Goal: Task Accomplishment & Management: Complete application form

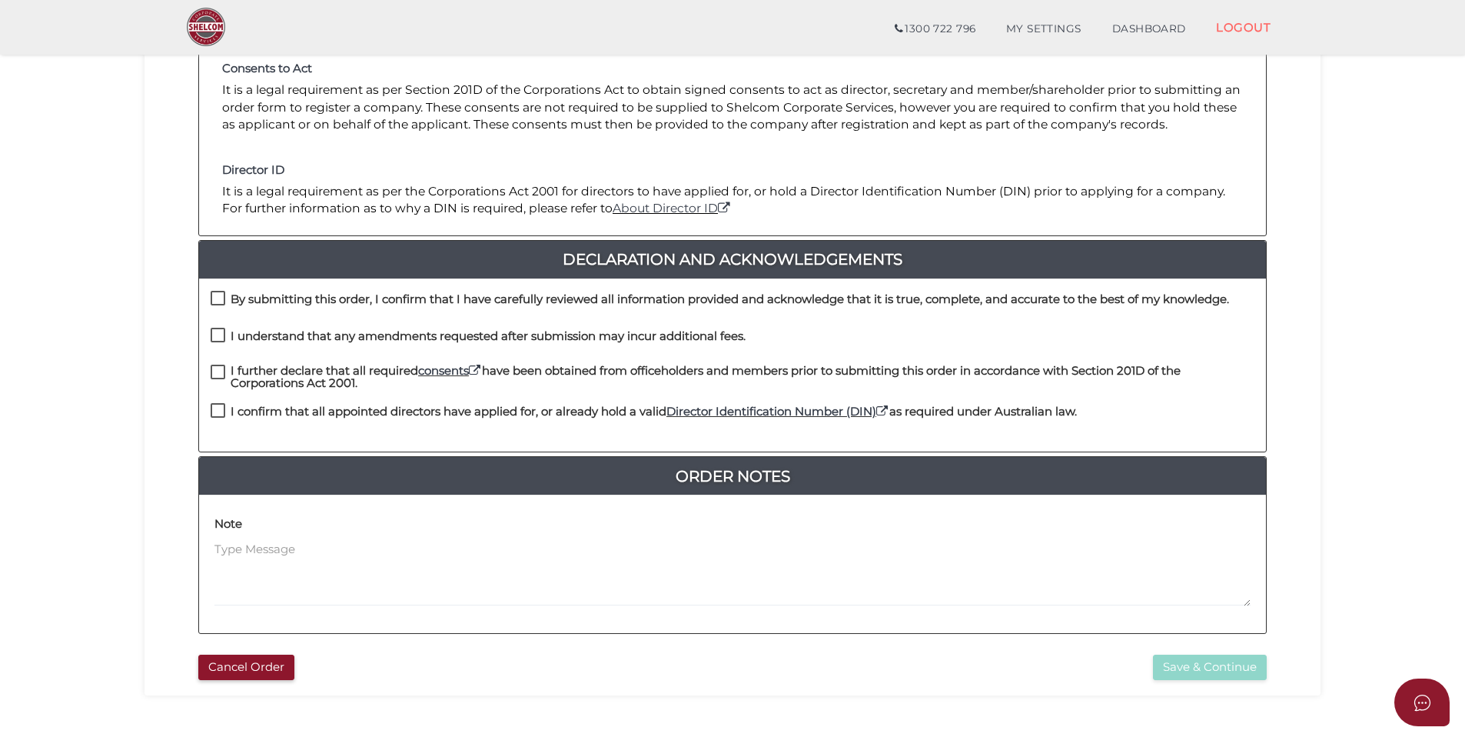
scroll to position [308, 0]
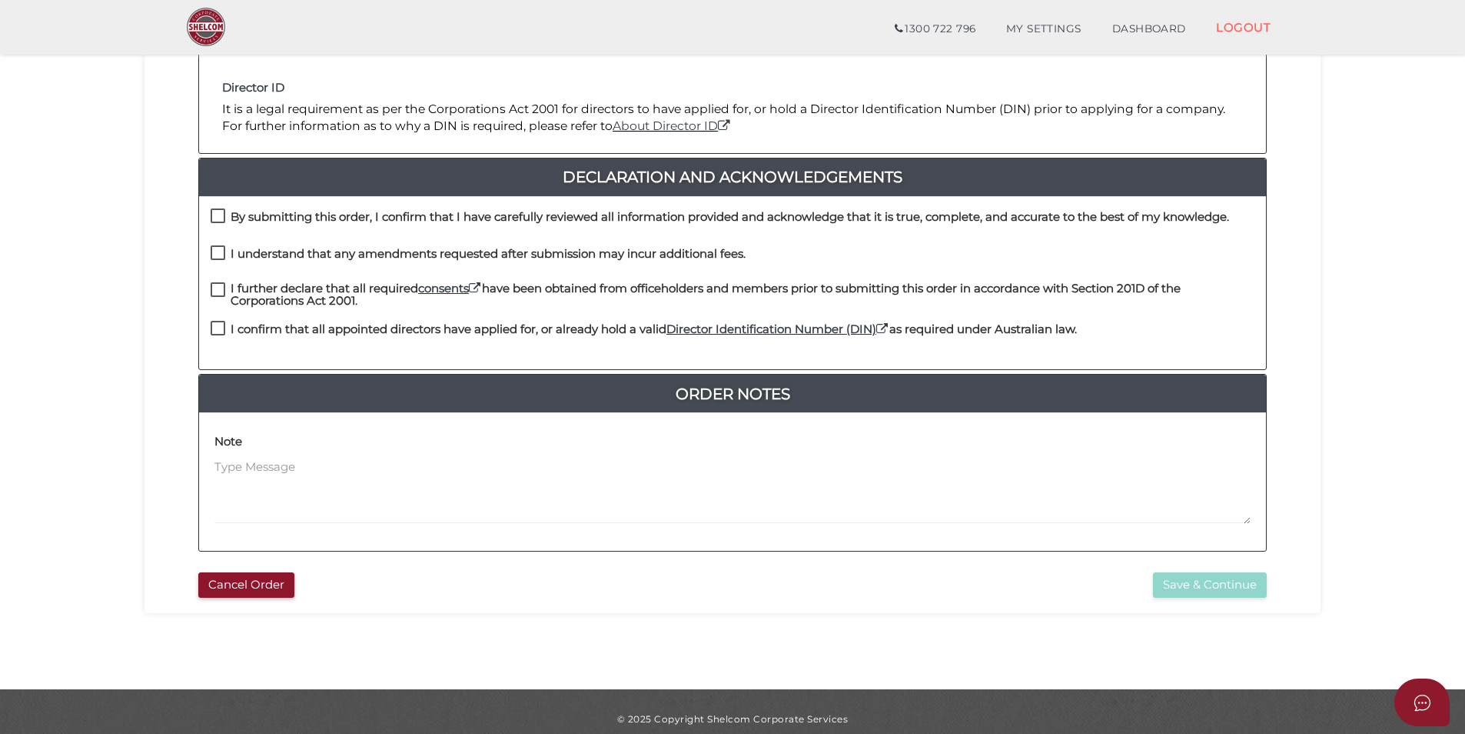
click at [225, 248] on label "I understand that any amendments requested after submission may incur additiona…" at bounding box center [478, 257] width 535 height 19
checkbox input "true"
click at [222, 211] on label "By submitting this order, I confirm that I have carefully reviewed all informat…" at bounding box center [720, 220] width 1019 height 19
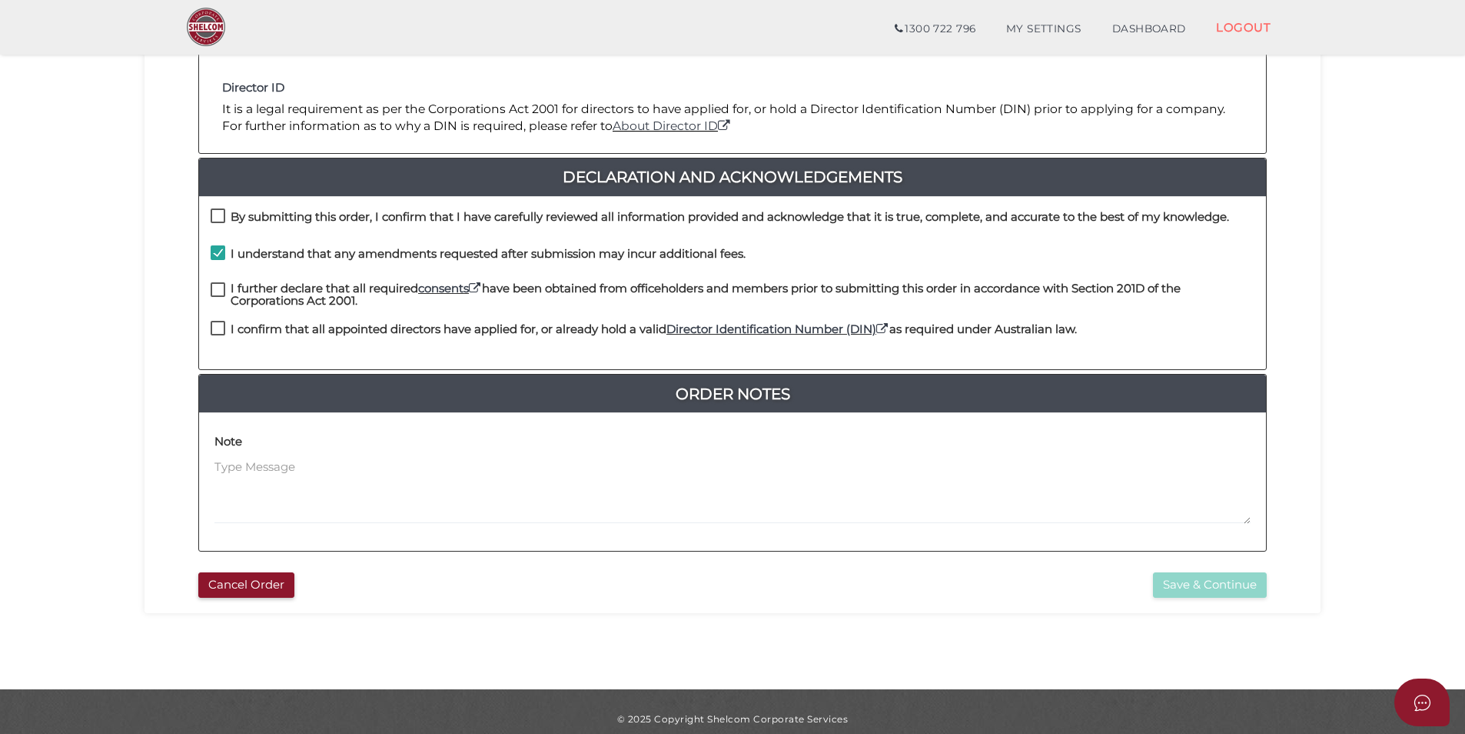
checkbox input "true"
click at [217, 283] on label "I further declare that all required consents have been obtained from officehold…" at bounding box center [733, 291] width 1044 height 19
checkbox input "true"
click at [222, 320] on div "I further declare that all required consents have been obtained from officehold…" at bounding box center [732, 301] width 1067 height 39
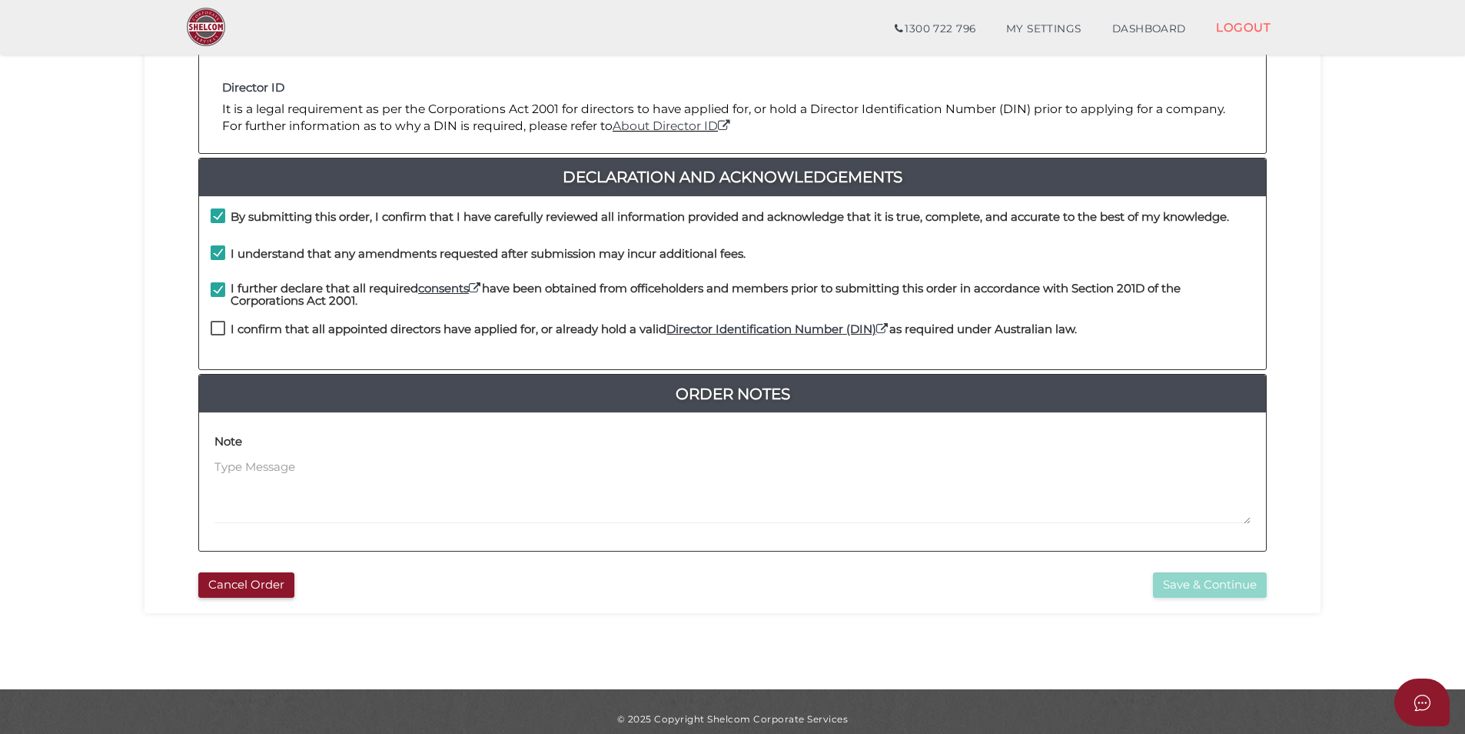
click at [221, 326] on label "I confirm that all appointed directors have applied for, or already hold a vali…" at bounding box center [644, 332] width 867 height 19
checkbox input "true"
click at [1193, 577] on button "Save & Continue" at bounding box center [1210, 584] width 114 height 25
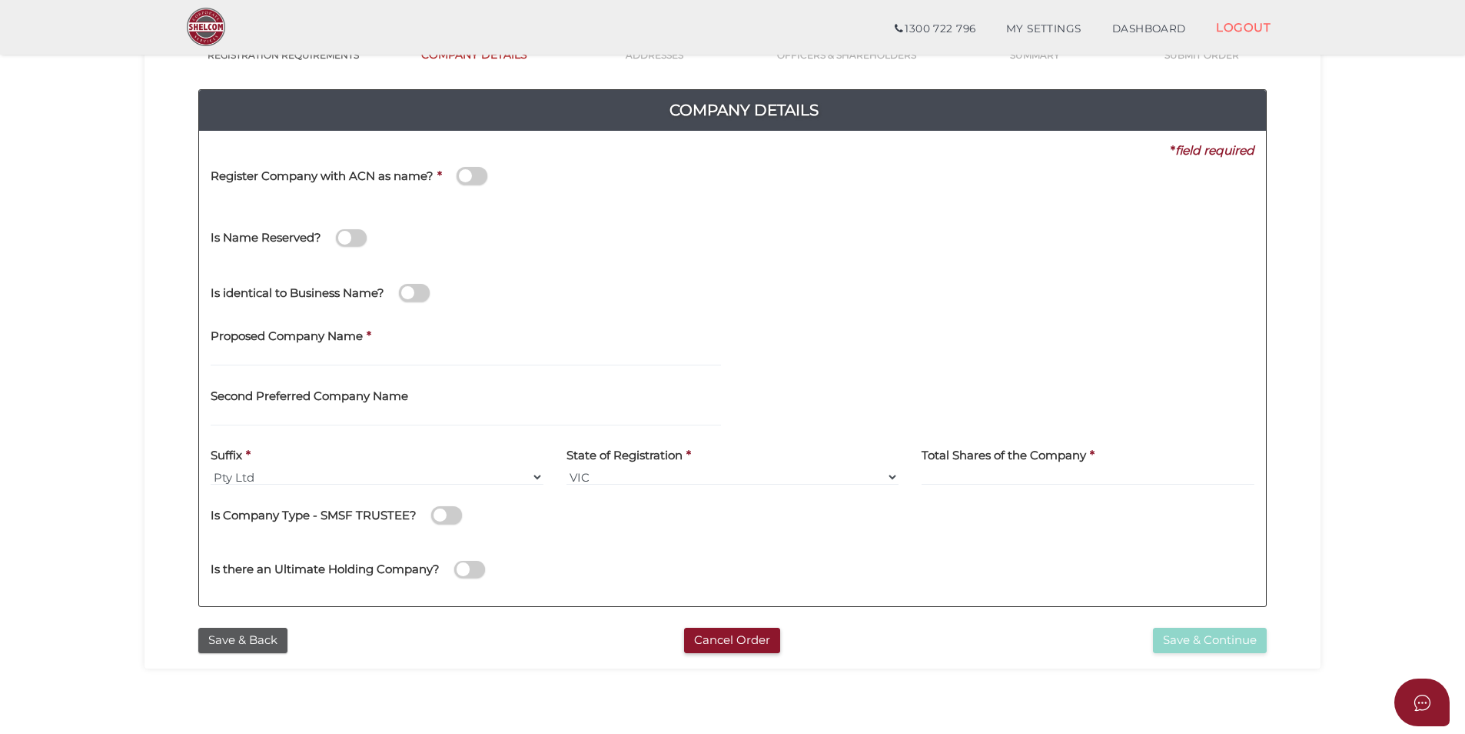
scroll to position [154, 0]
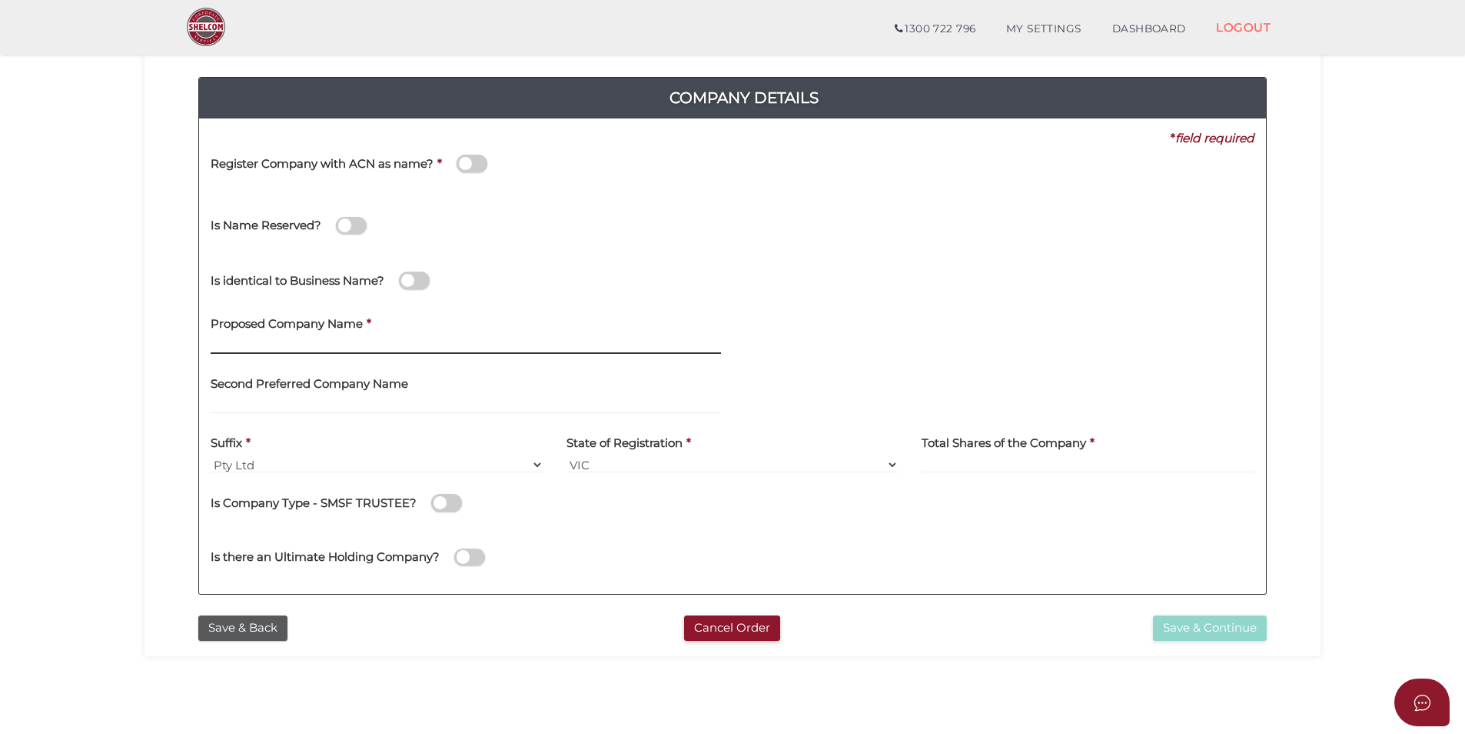
click at [378, 343] on input "text" at bounding box center [466, 345] width 511 height 17
type input "h"
type input "test"
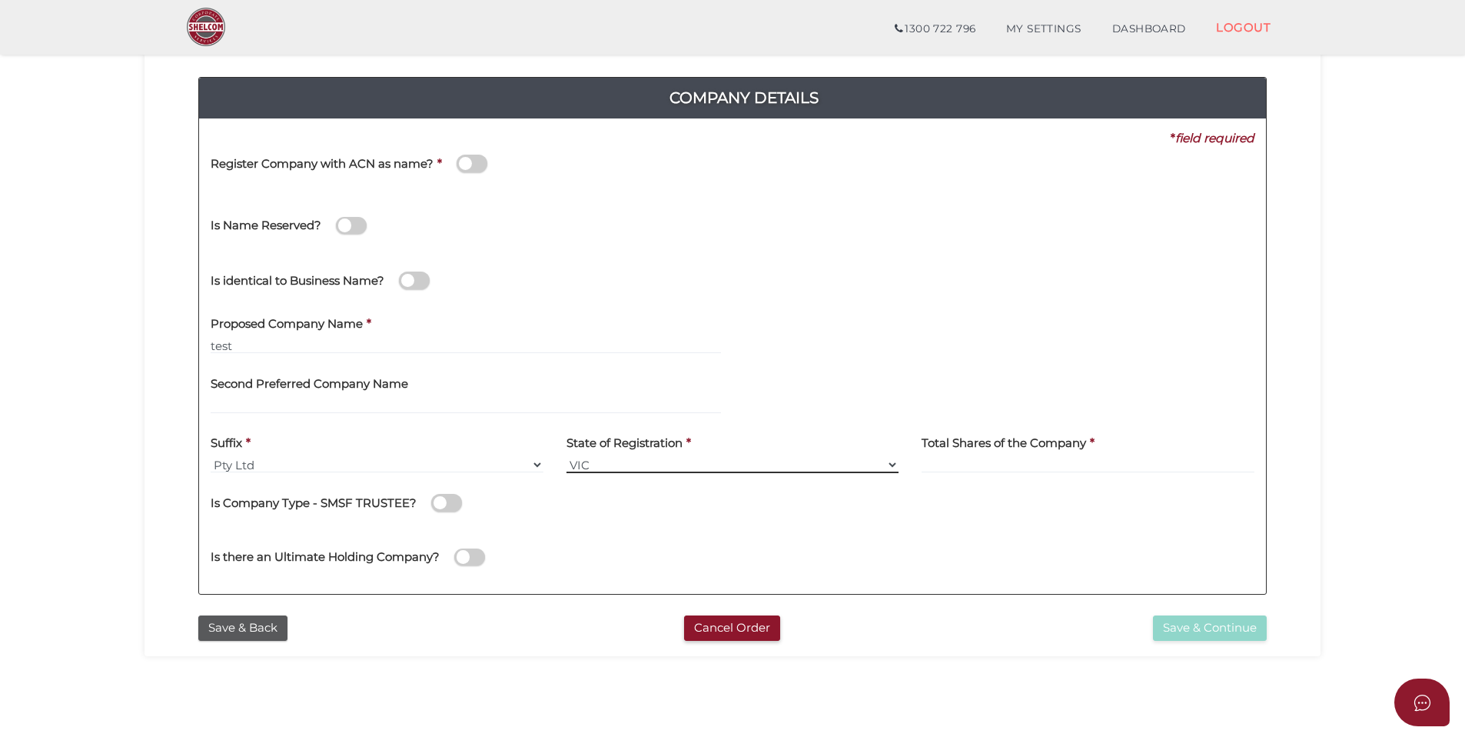
click at [662, 466] on select "VIC ACT NSW NT QLD TAS WA SA" at bounding box center [733, 464] width 333 height 17
click at [982, 521] on div "Is Company Type - SMSF TRUSTEE?" at bounding box center [733, 505] width 1044 height 43
click at [468, 553] on span at bounding box center [469, 557] width 31 height 18
click at [0, 0] on input "checkbox" at bounding box center [0, 0] width 0 height 0
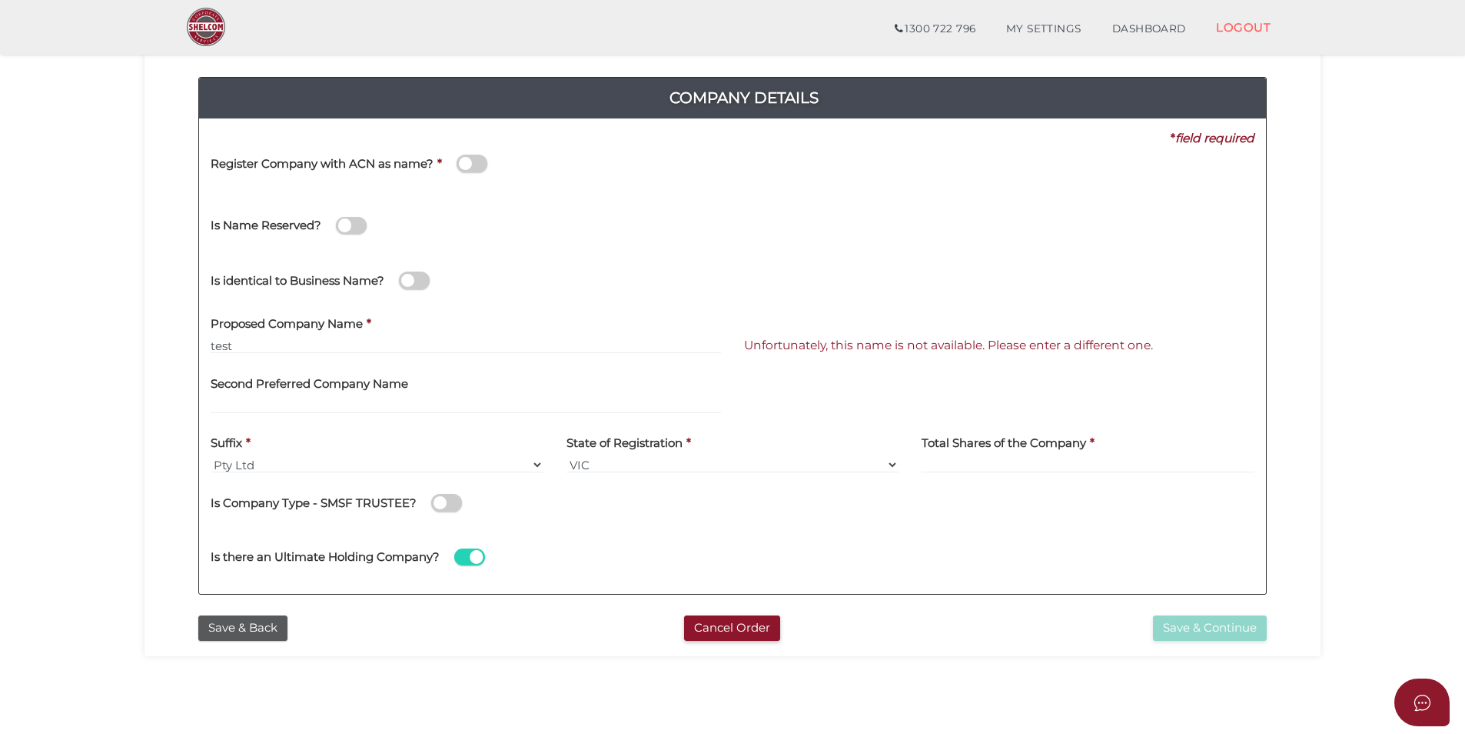
select select "[GEOGRAPHIC_DATA]"
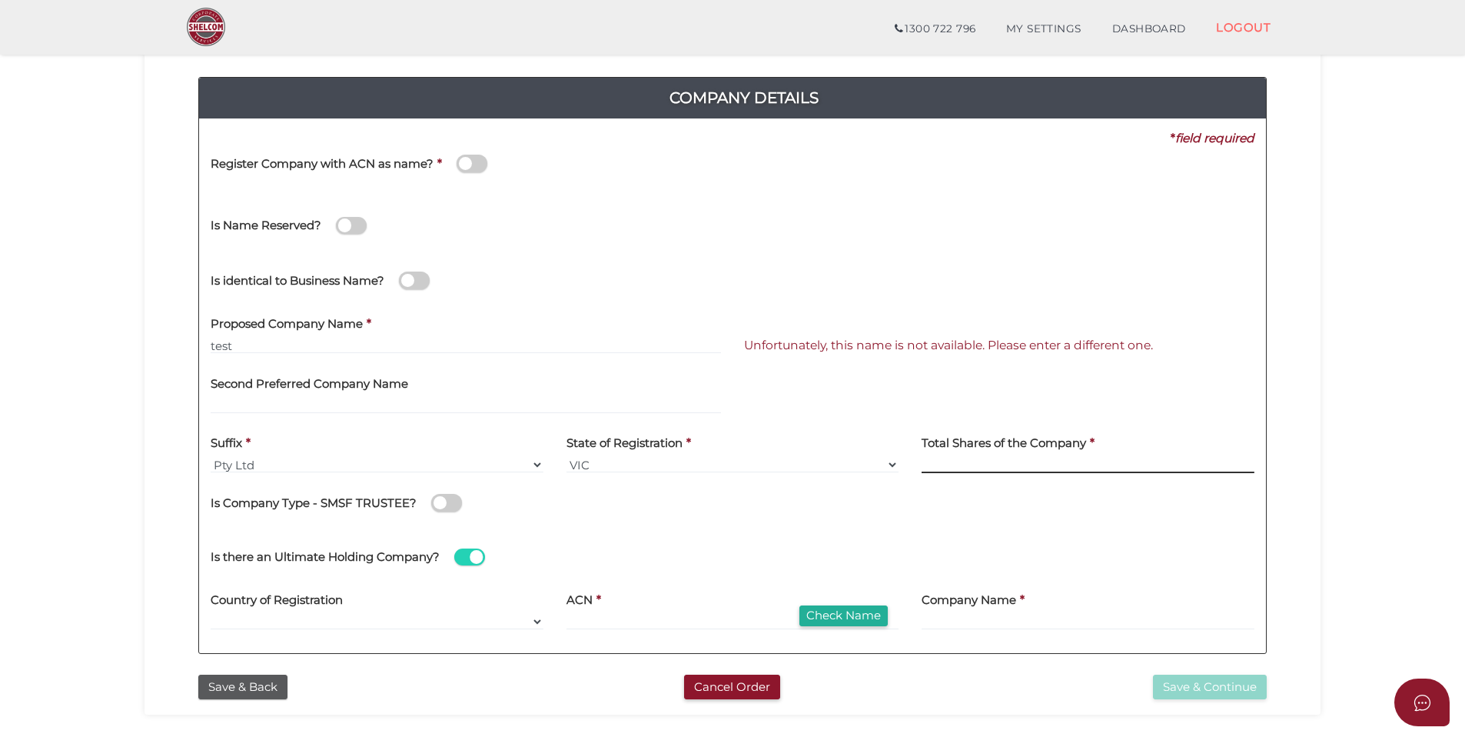
click at [944, 458] on input at bounding box center [1088, 464] width 333 height 17
type input "120"
click at [477, 553] on span at bounding box center [469, 557] width 31 height 18
click at [0, 0] on input "checkbox" at bounding box center [0, 0] width 0 height 0
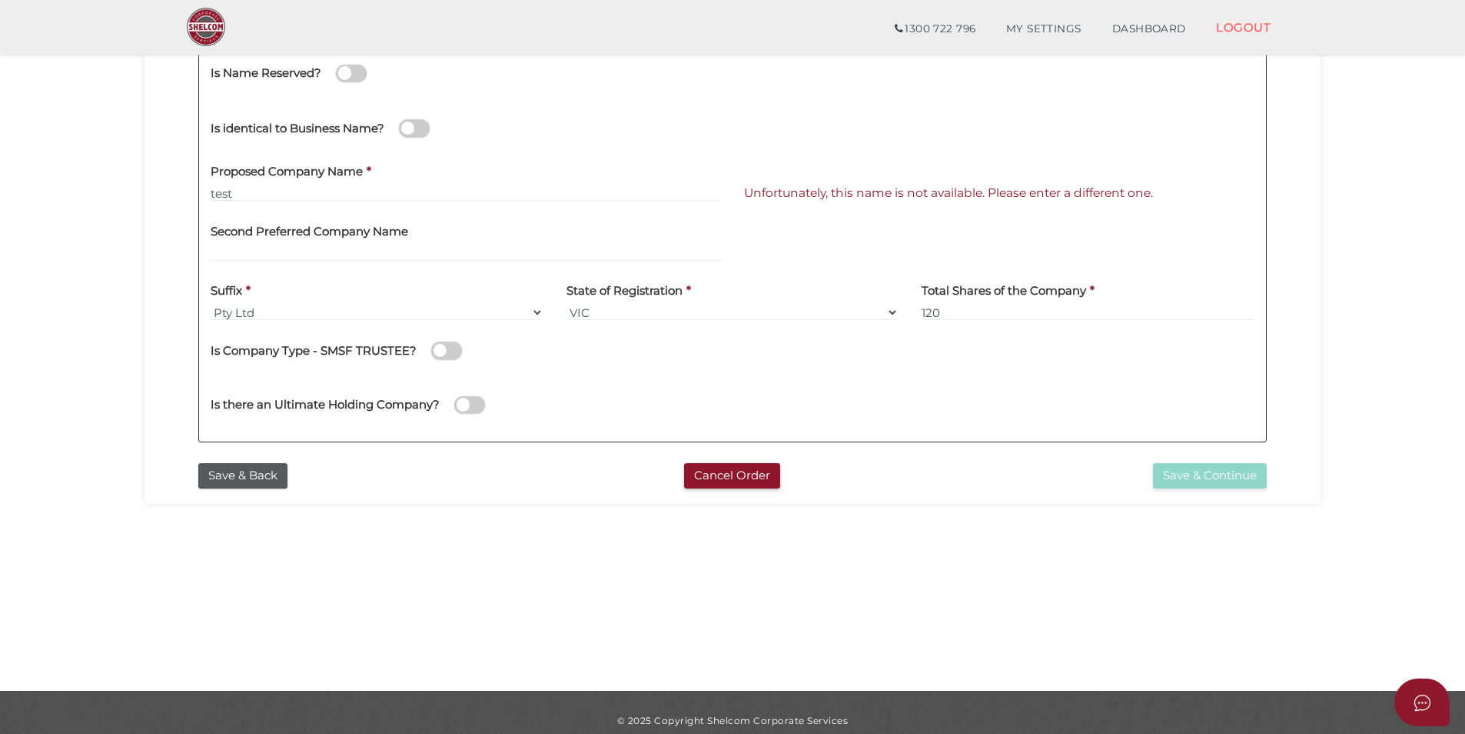
scroll to position [322, 0]
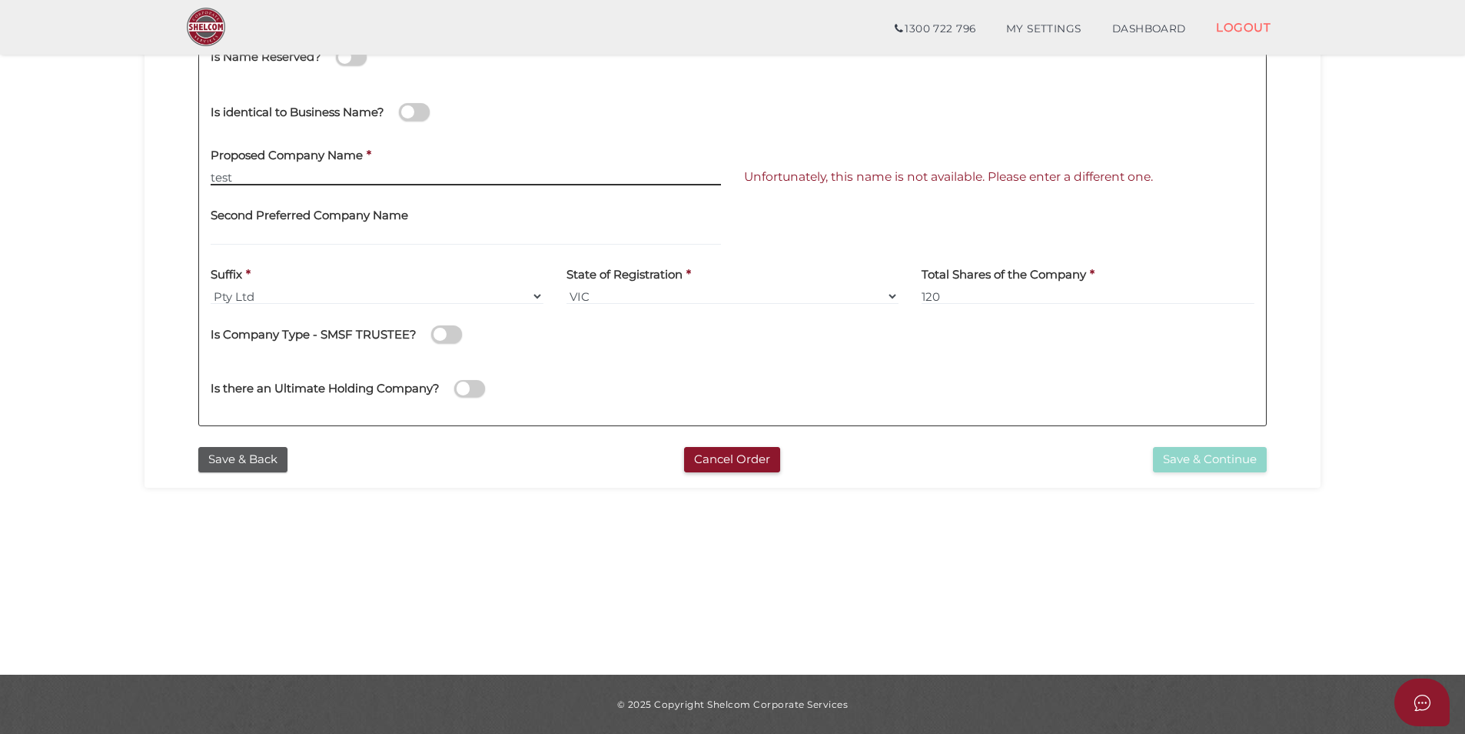
click at [264, 174] on input "test" at bounding box center [466, 176] width 511 height 17
type input "test 12346"
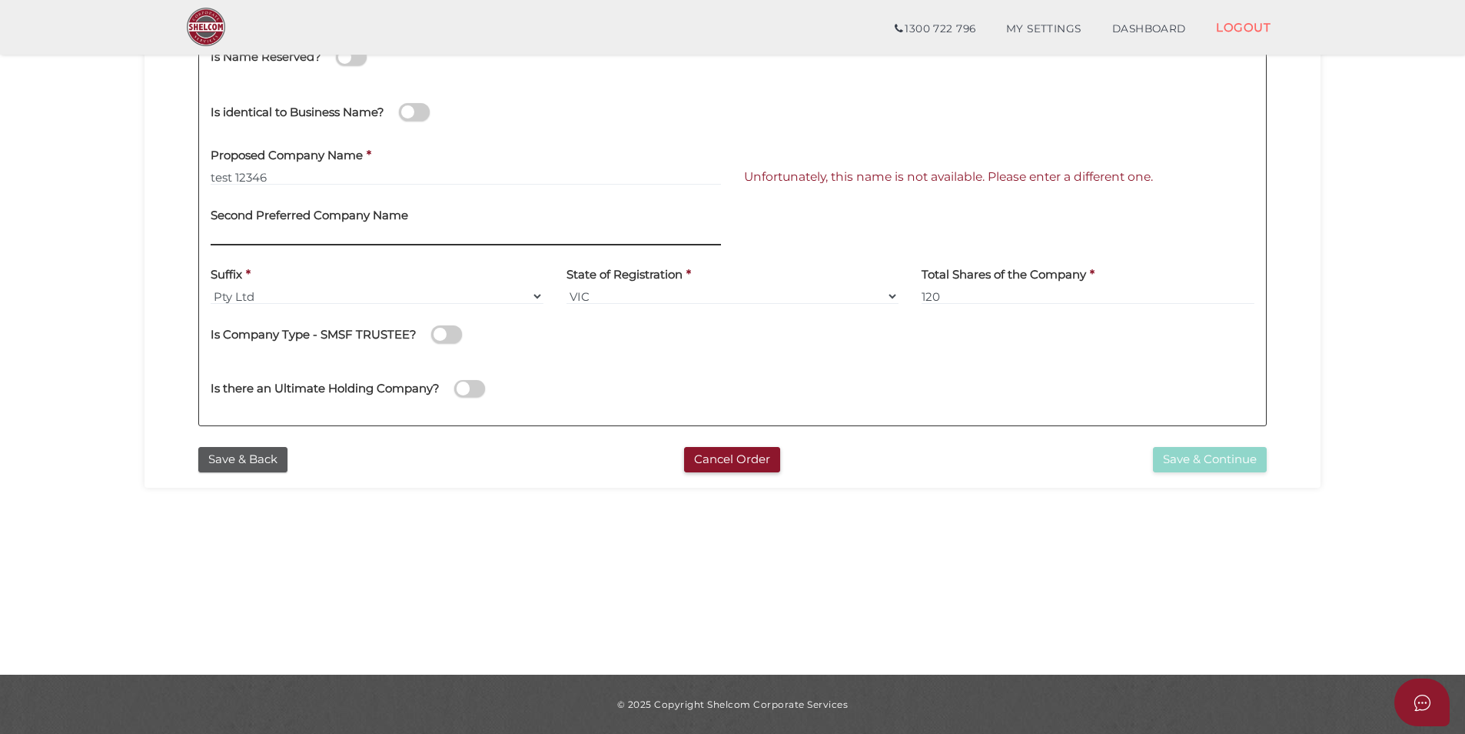
click at [666, 241] on input "text" at bounding box center [466, 236] width 511 height 17
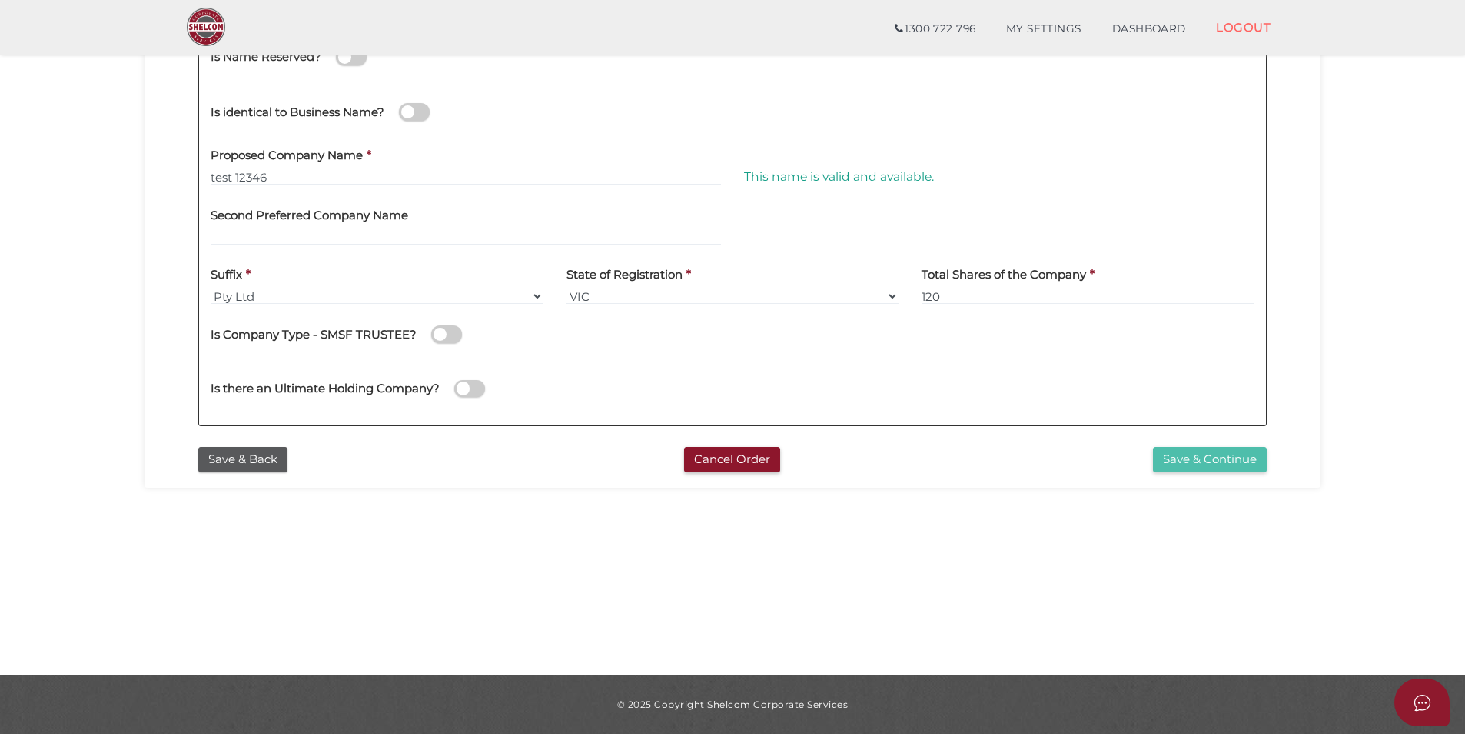
click at [1225, 461] on button "Save & Continue" at bounding box center [1210, 459] width 114 height 25
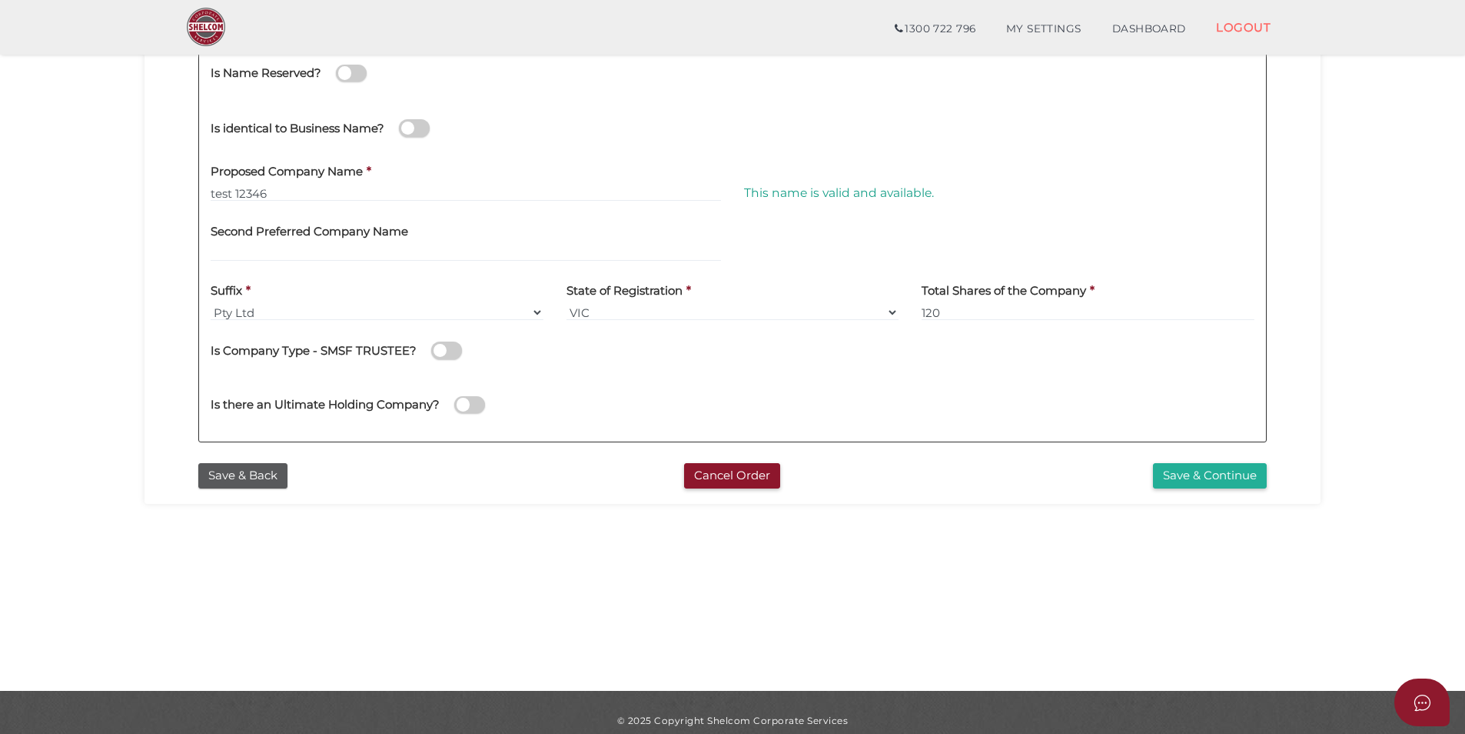
scroll to position [308, 0]
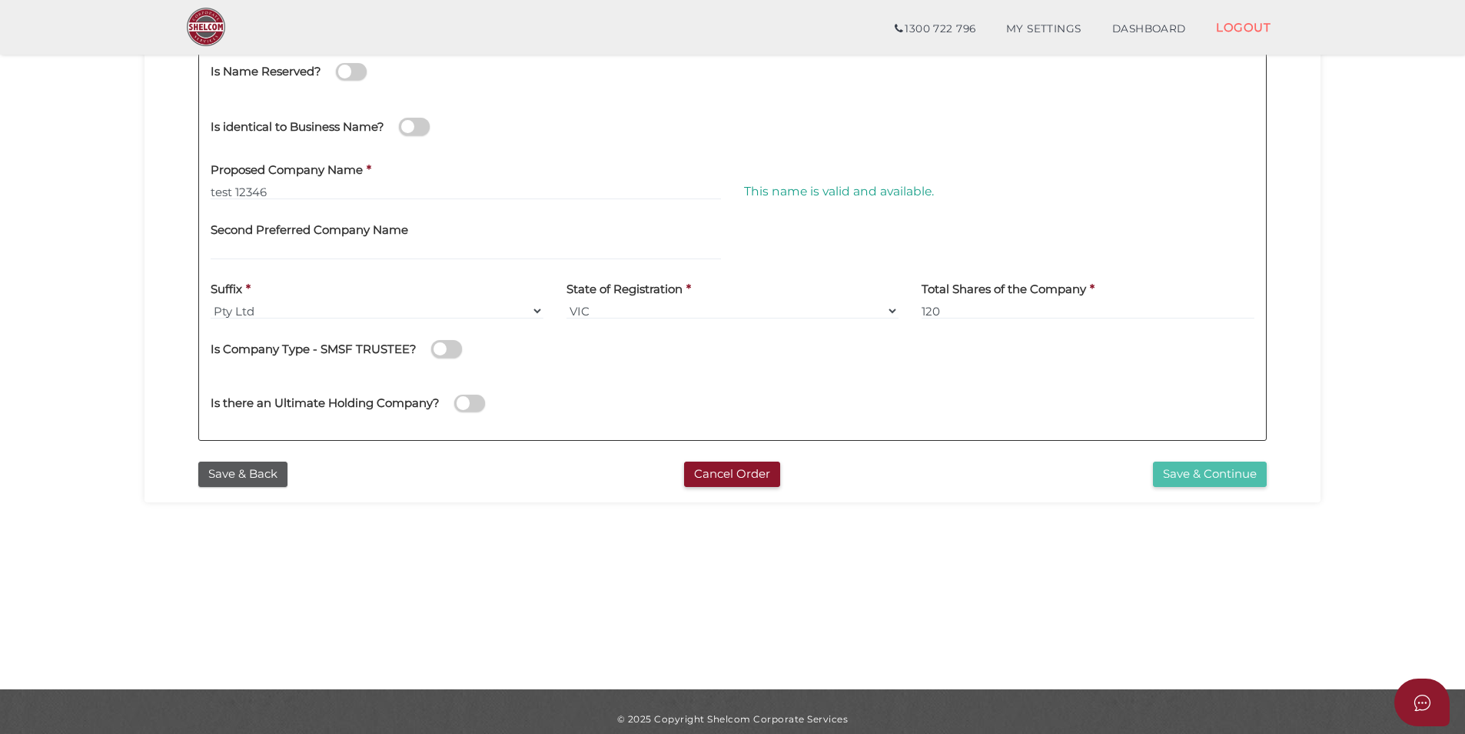
click at [1201, 481] on button "Save & Continue" at bounding box center [1210, 473] width 114 height 25
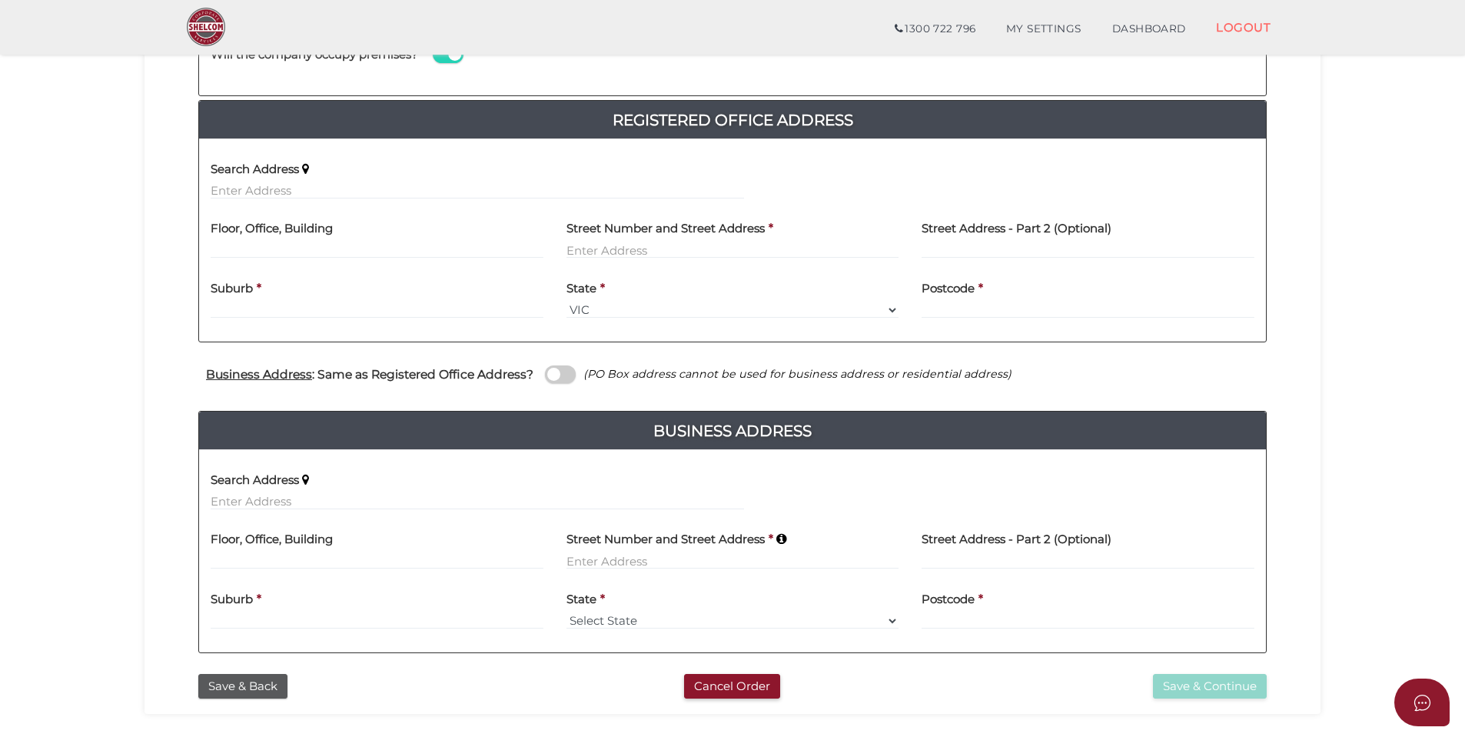
scroll to position [308, 0]
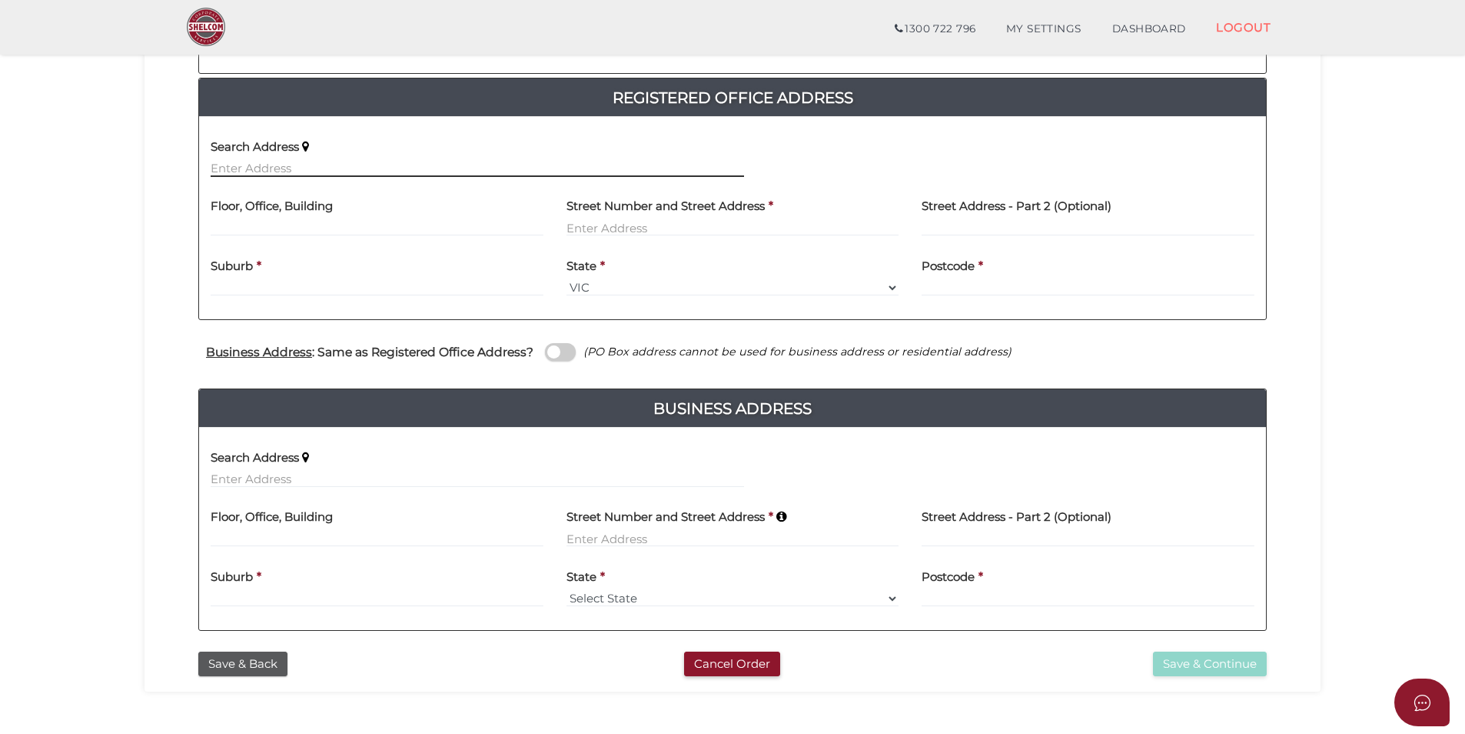
click at [279, 164] on input "text" at bounding box center [478, 168] width 534 height 17
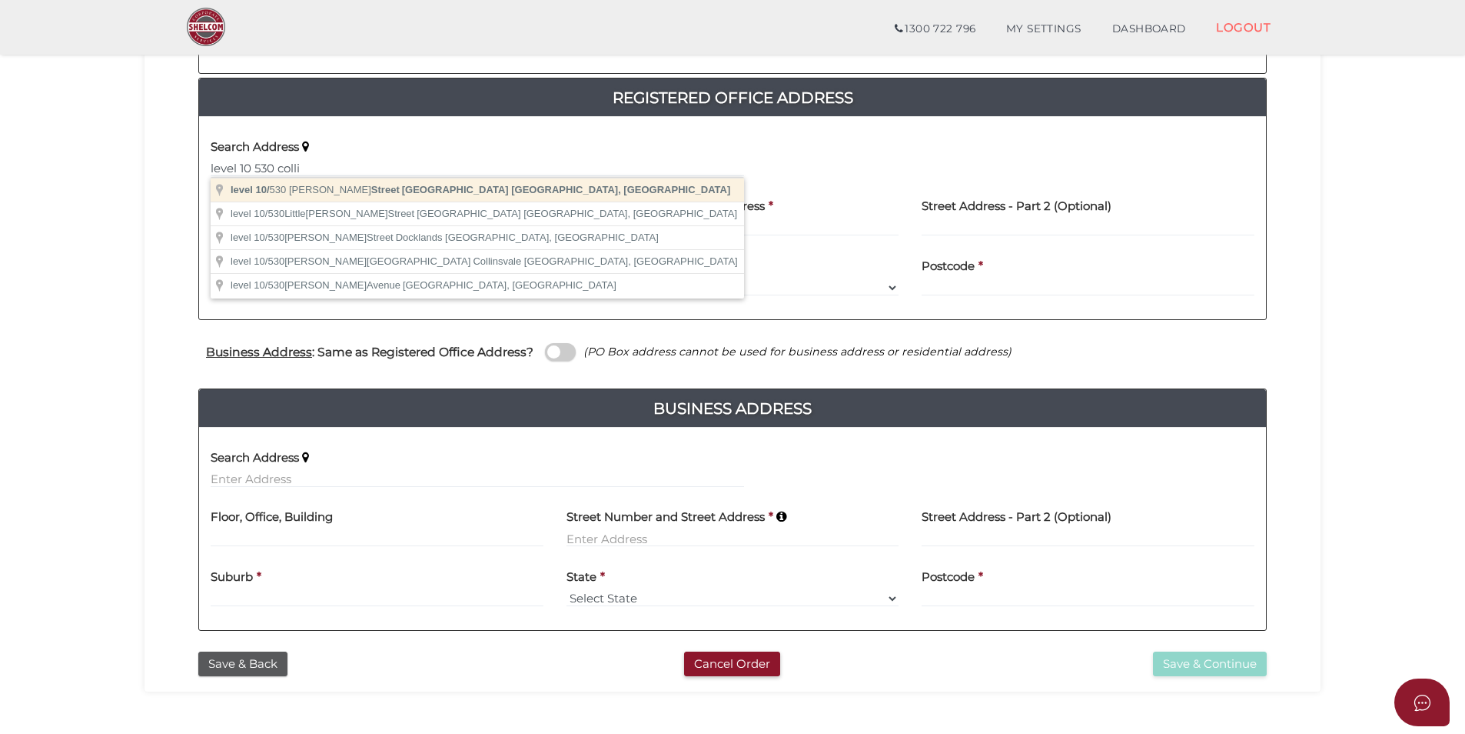
type input "level 10/530 Collins Street, Melbourne VIC, Australia"
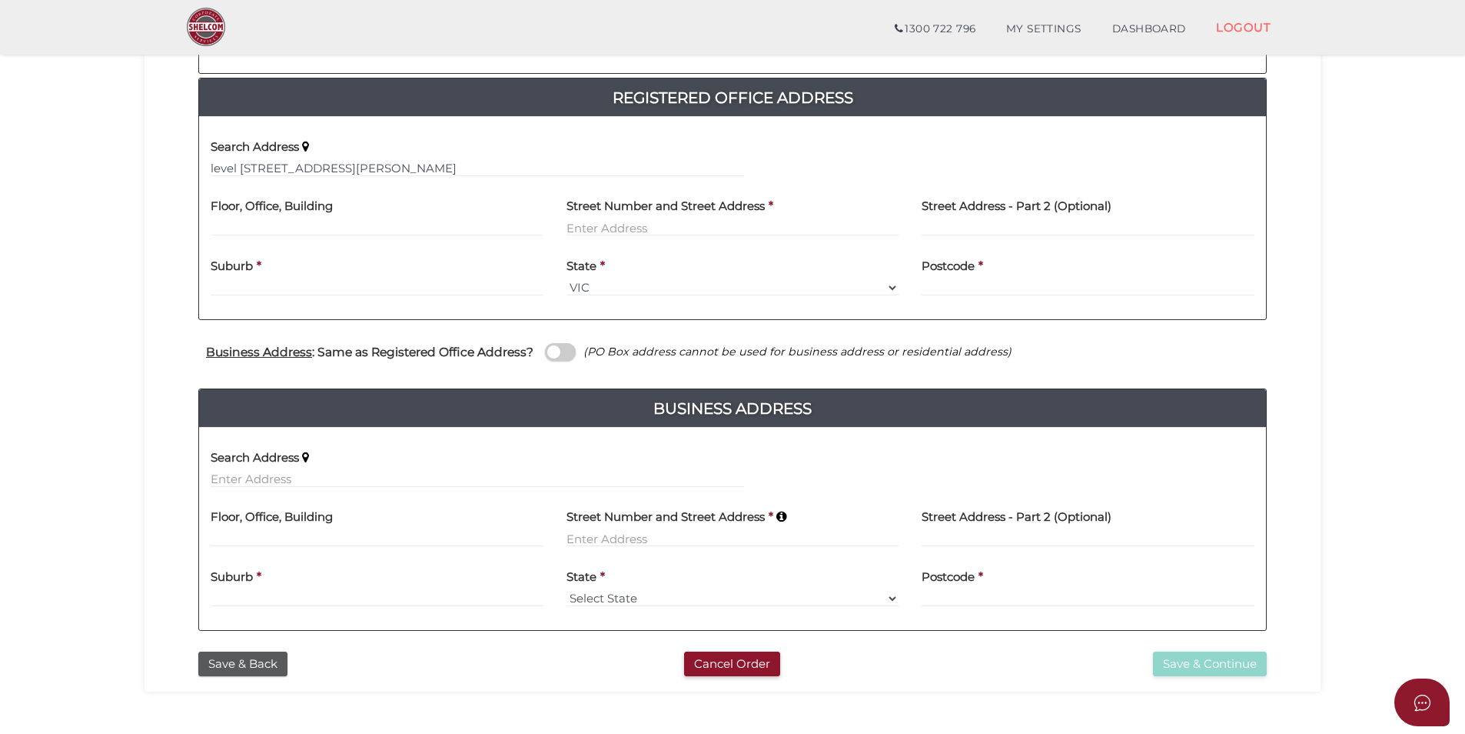
type input "level 10"
type input "530 Collins Street"
type input "Melbourne"
select select "VIC"
type input "3000"
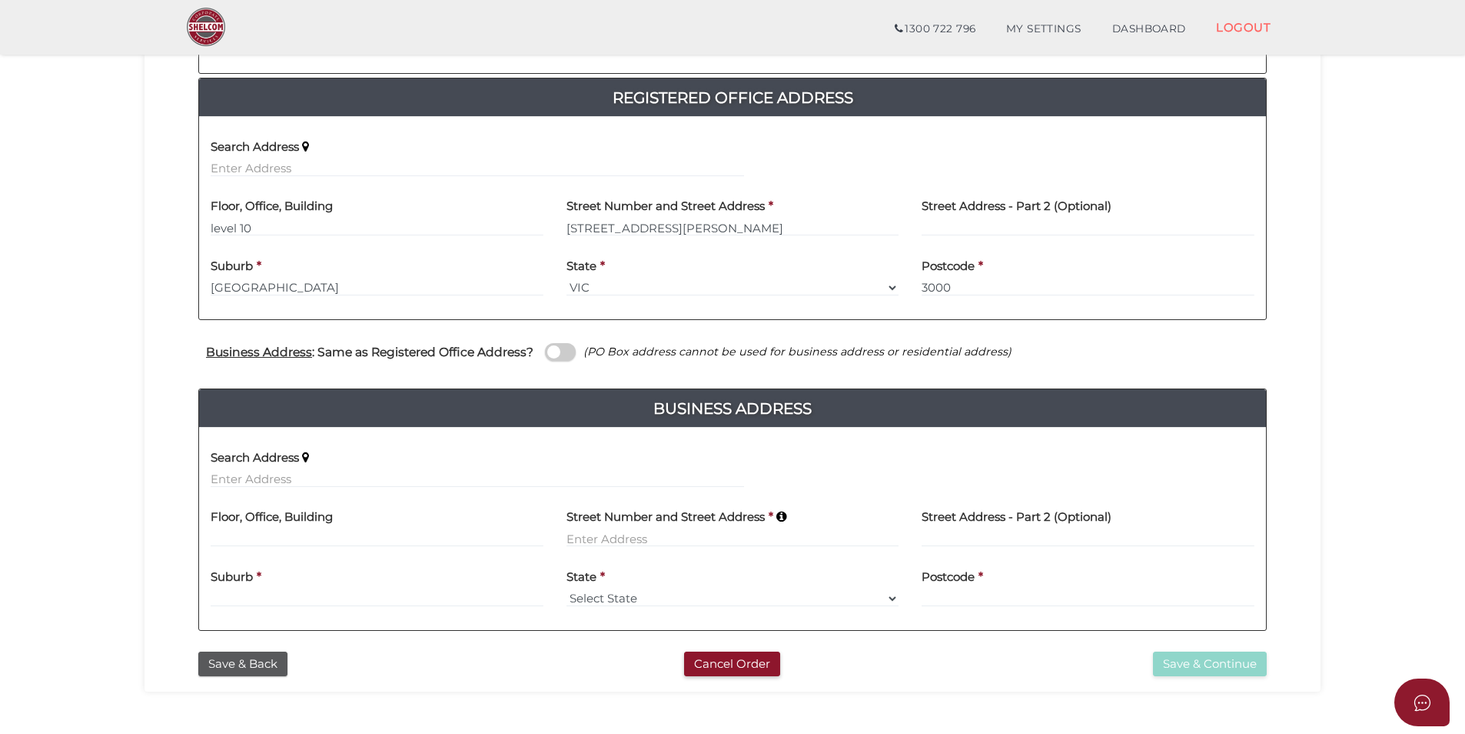
click at [565, 354] on span at bounding box center [560, 352] width 31 height 18
click at [0, 0] on input "checkbox" at bounding box center [0, 0] width 0 height 0
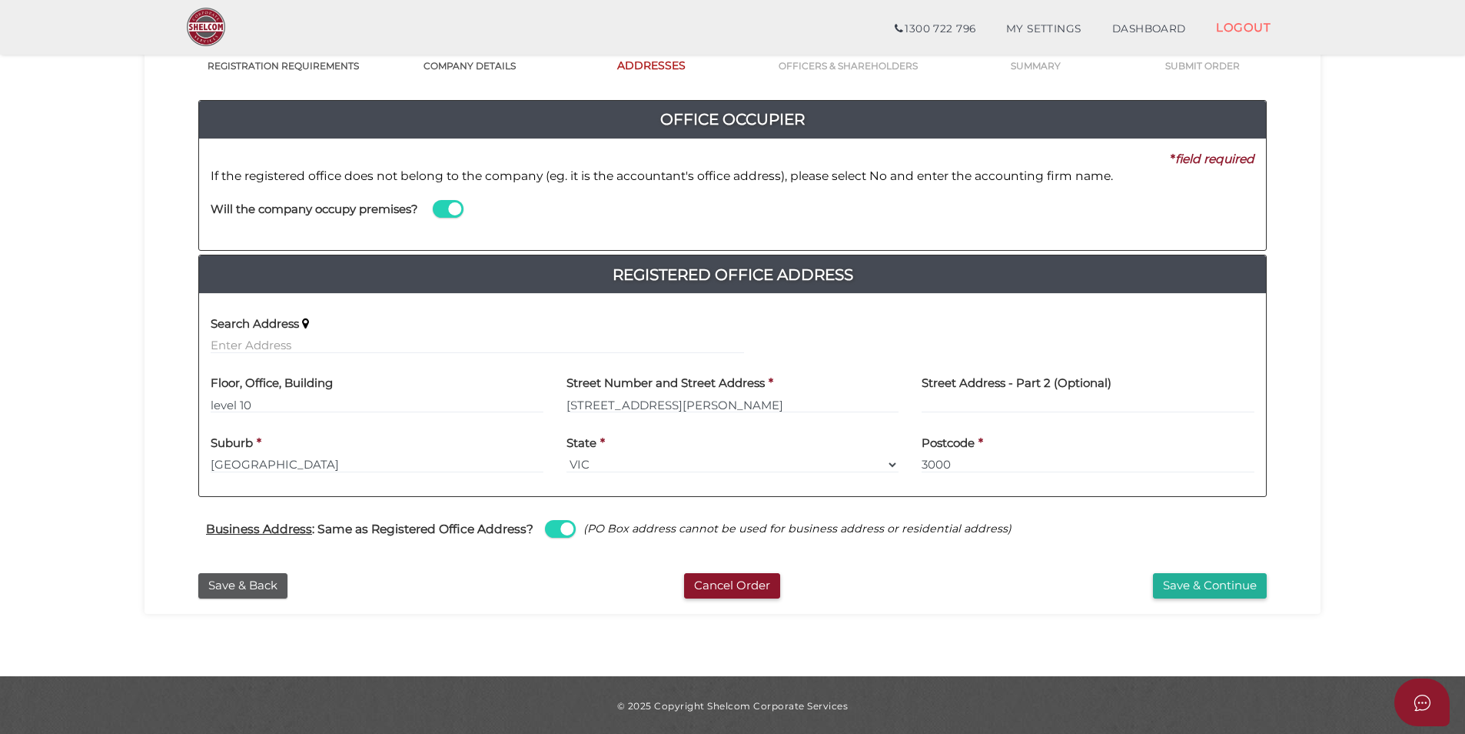
scroll to position [132, 0]
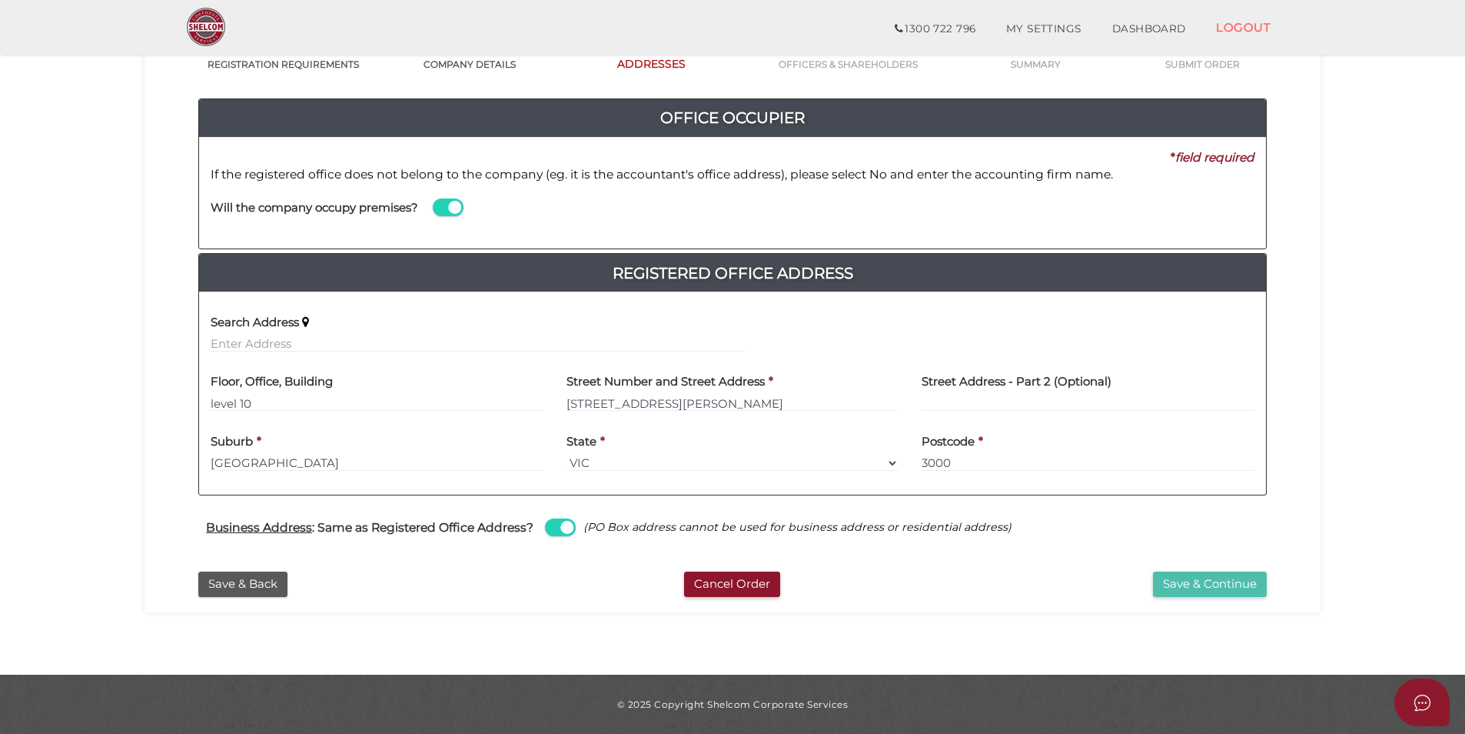
click at [1220, 583] on button "Save & Continue" at bounding box center [1210, 583] width 114 height 25
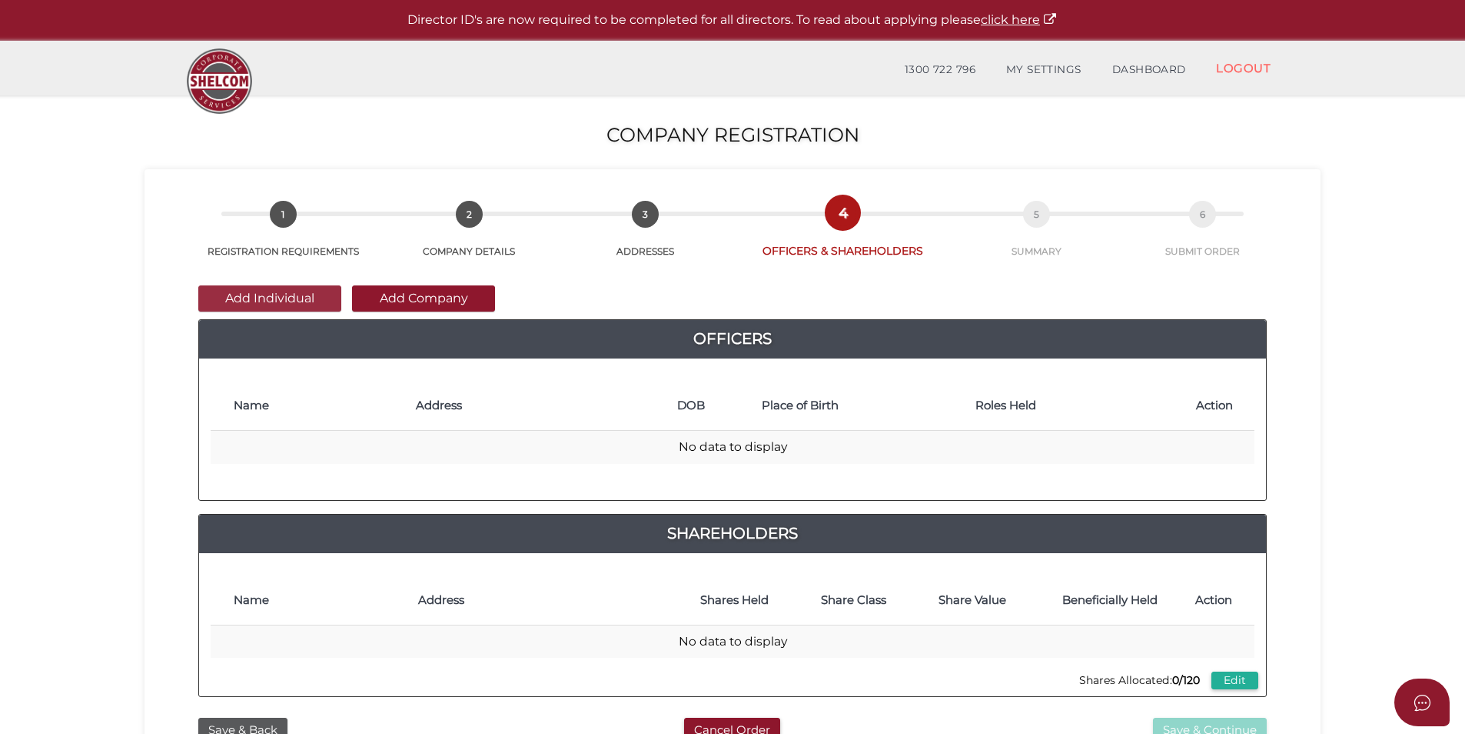
click at [291, 297] on button "Add Individual" at bounding box center [269, 298] width 143 height 26
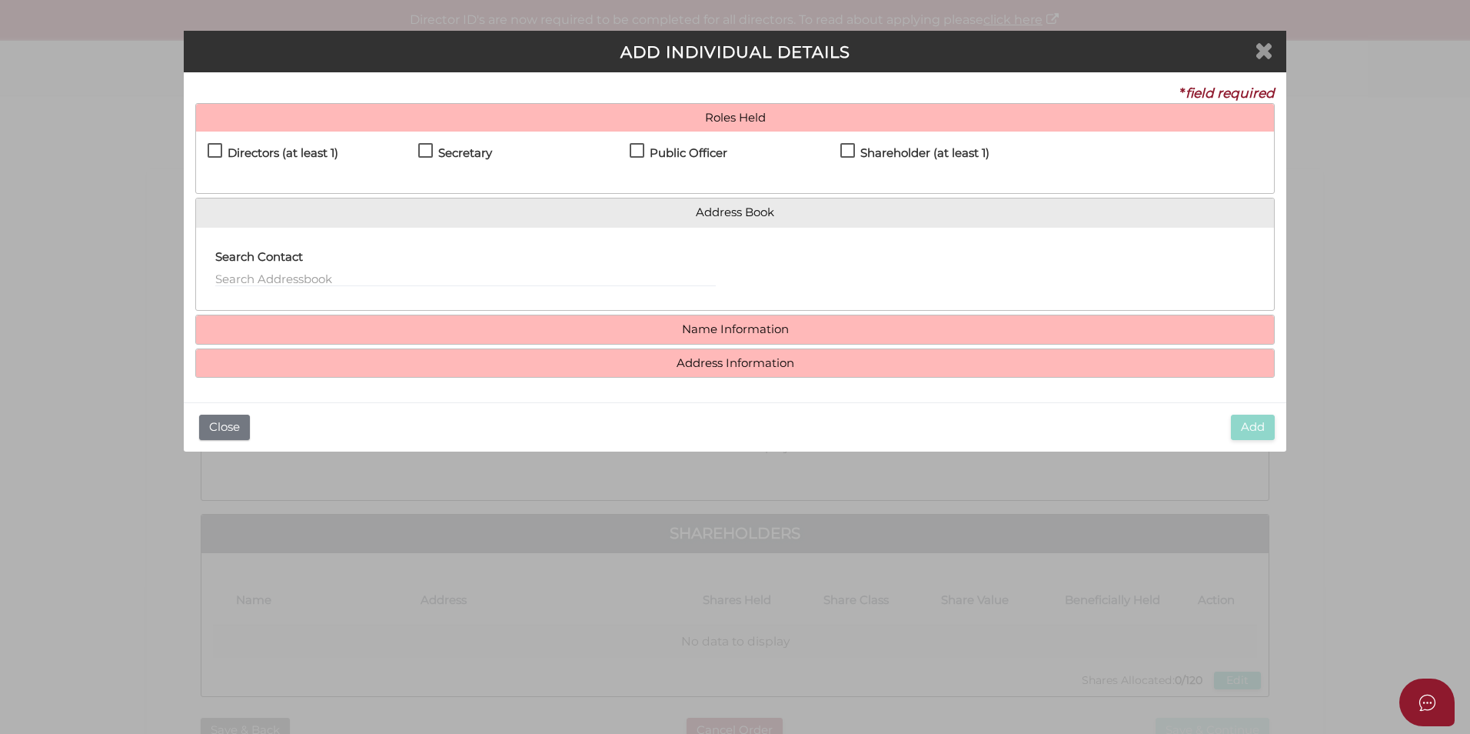
click at [1269, 48] on icon "Close" at bounding box center [1264, 49] width 18 height 23
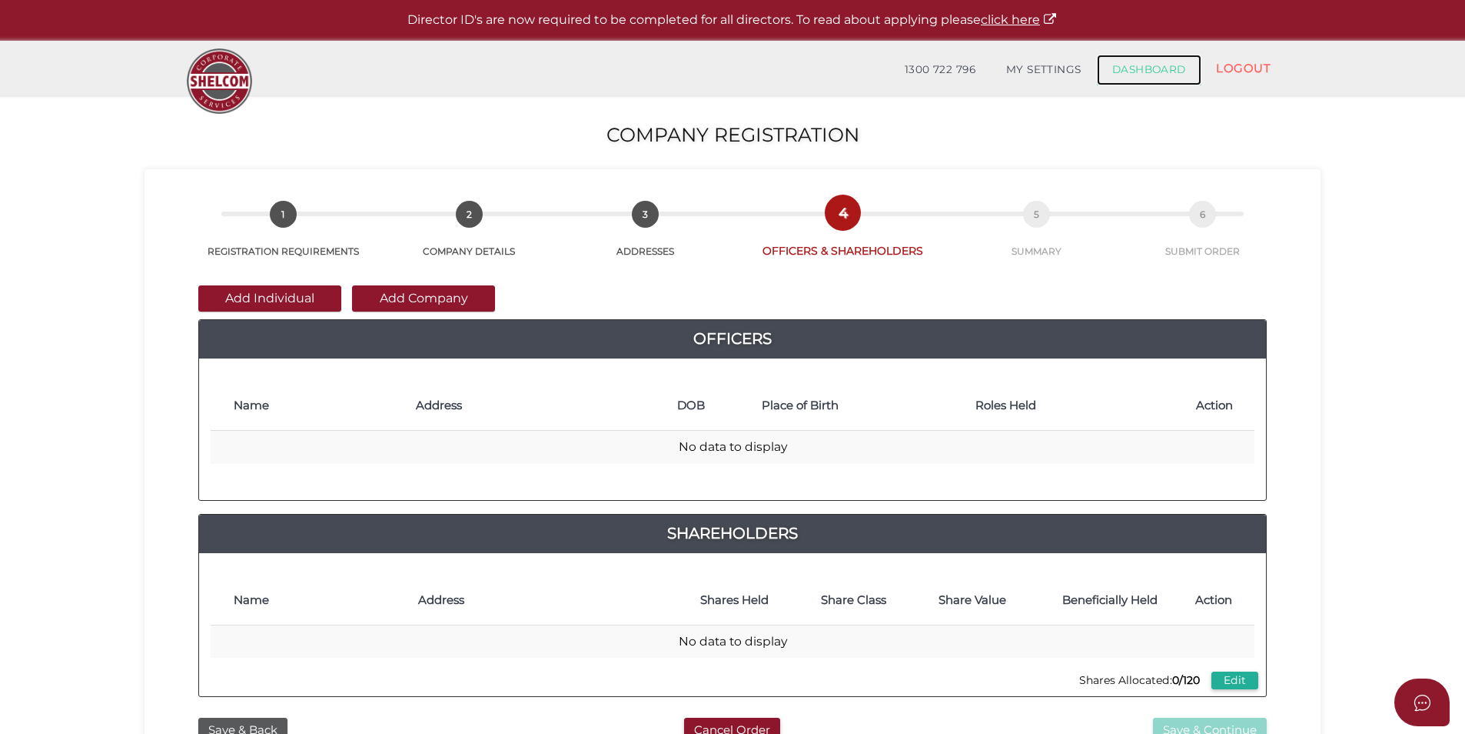
click at [1159, 62] on link "DASHBOARD" at bounding box center [1149, 70] width 105 height 31
